Goal: Task Accomplishment & Management: Use online tool/utility

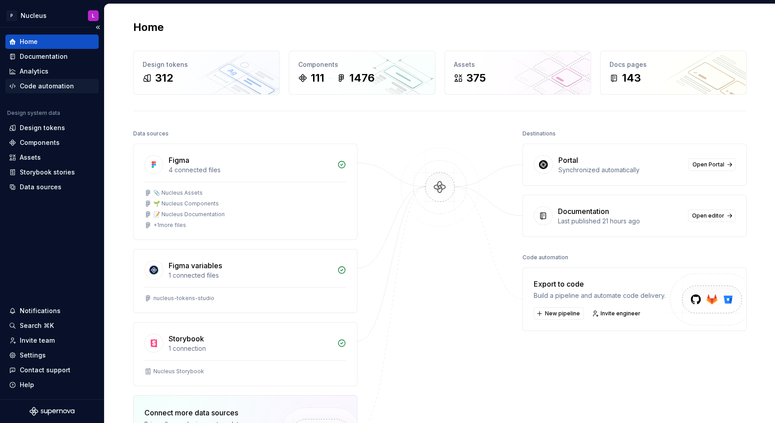
click at [51, 85] on div "Code automation" at bounding box center [47, 86] width 54 height 9
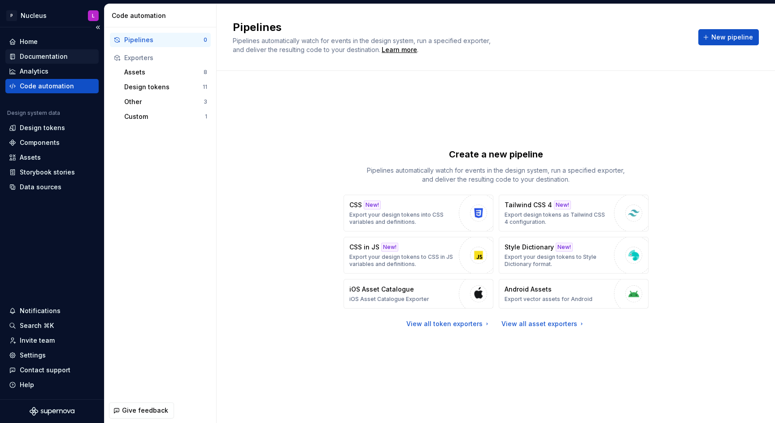
click at [48, 55] on div "Documentation" at bounding box center [44, 56] width 48 height 9
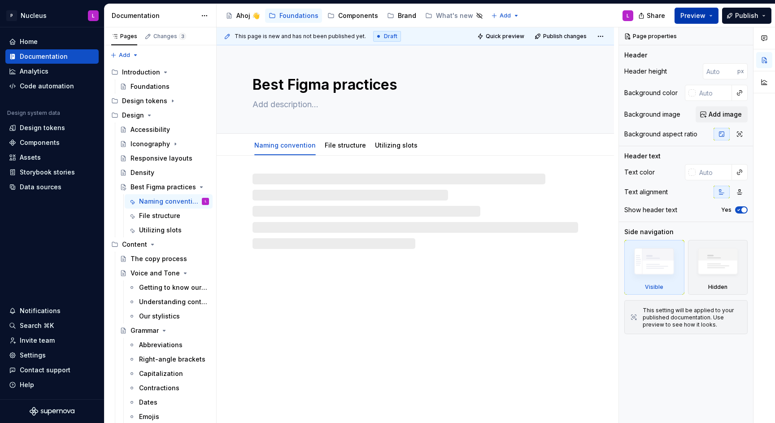
click at [694, 16] on span "Preview" at bounding box center [693, 15] width 25 height 9
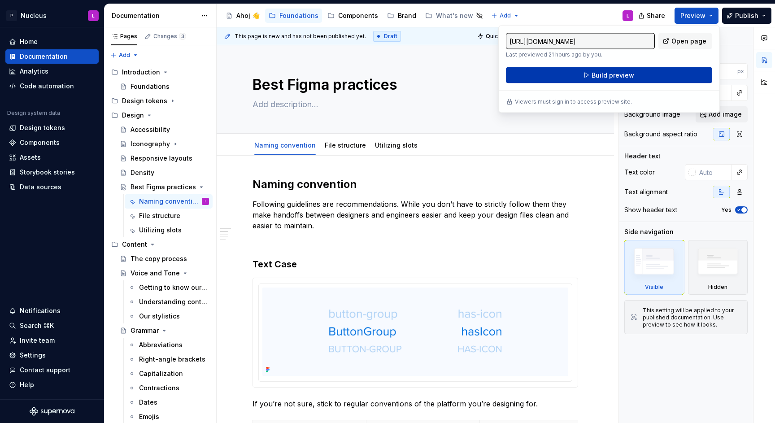
click at [628, 81] on button "Build preview" at bounding box center [609, 75] width 206 height 16
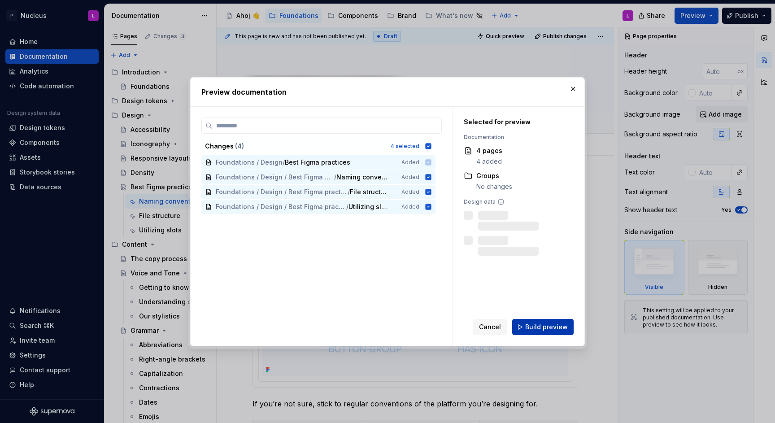
click at [562, 334] on button "Build preview" at bounding box center [543, 327] width 61 height 16
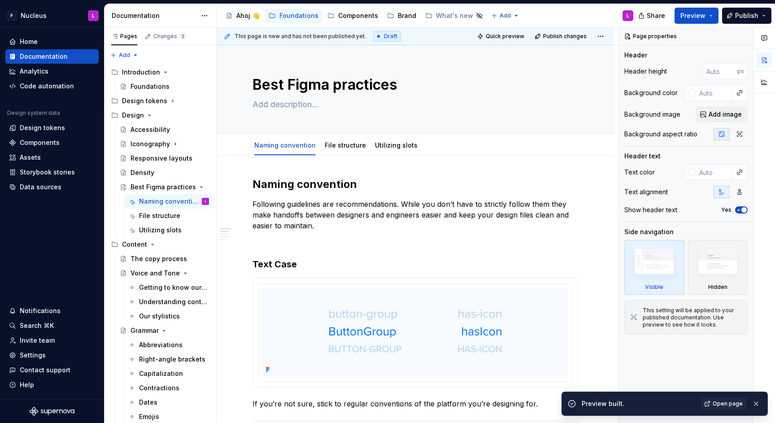
click at [743, 401] on span "Open page" at bounding box center [728, 403] width 30 height 7
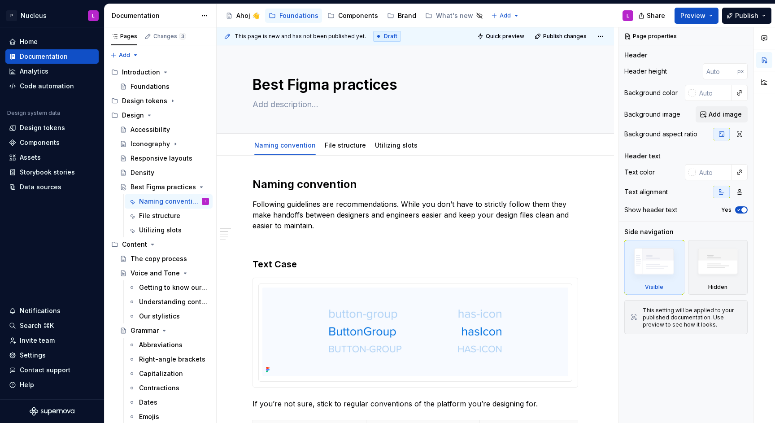
type textarea "*"
